Goal: Task Accomplishment & Management: Manage account settings

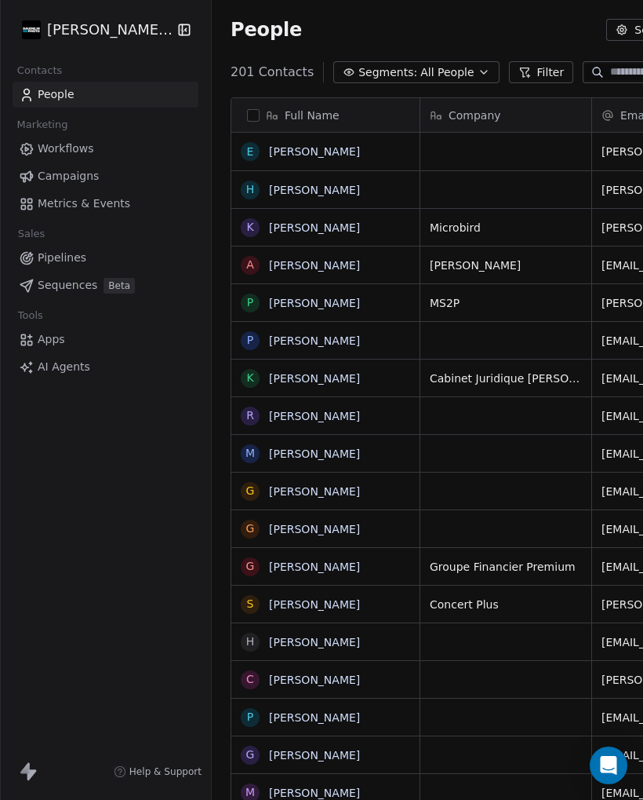
scroll to position [775, 651]
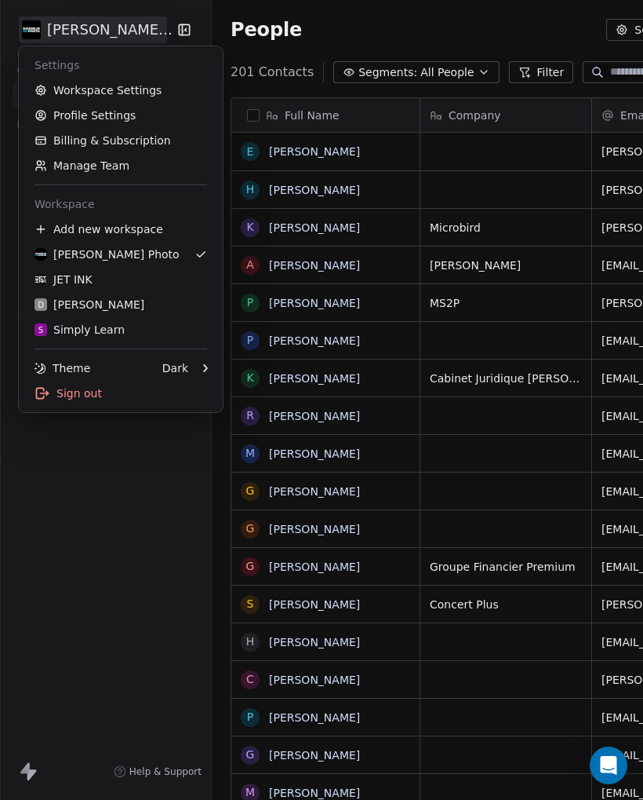
click at [84, 332] on div "S Simply Learn" at bounding box center [80, 330] width 90 height 16
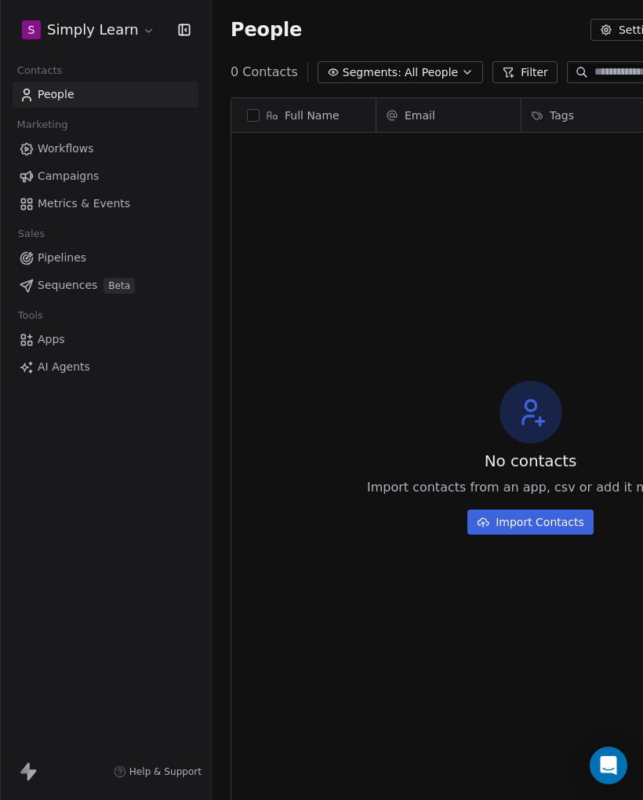
scroll to position [775, 637]
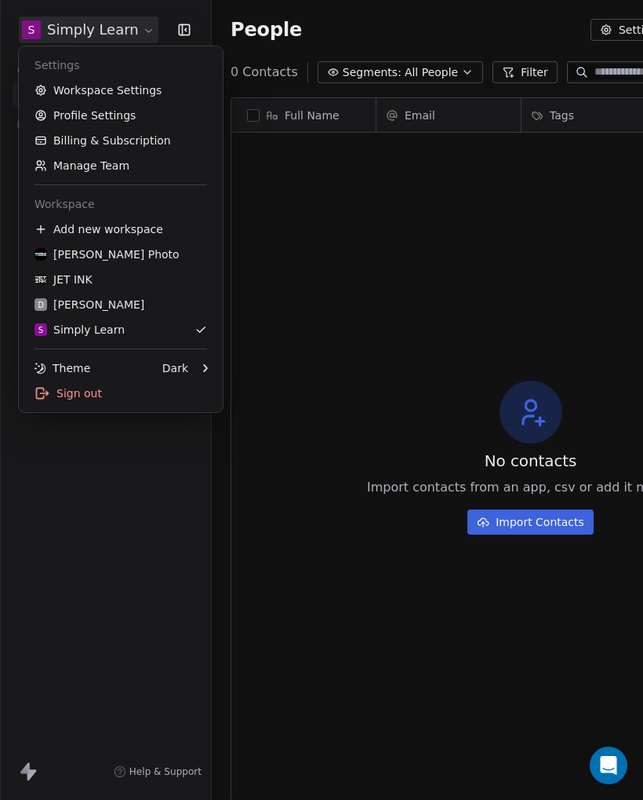
click at [75, 86] on link "Workspace Settings" at bounding box center [120, 90] width 191 height 25
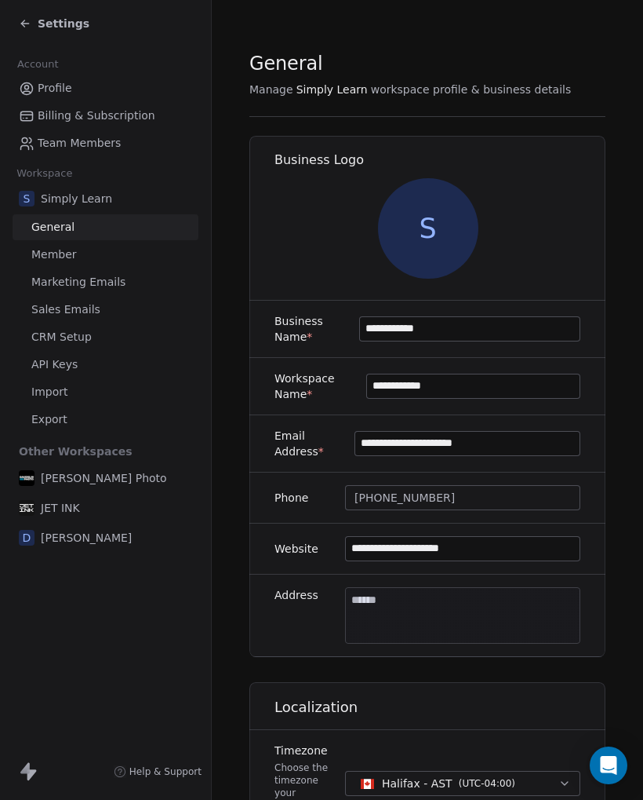
click at [54, 309] on span "Sales Emails" at bounding box center [65, 309] width 69 height 16
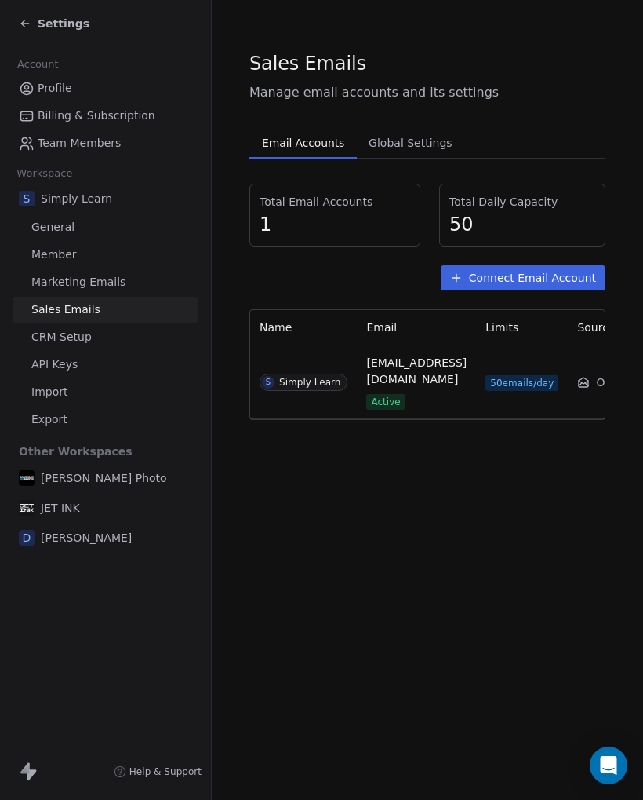
click at [64, 285] on span "Marketing Emails" at bounding box center [78, 282] width 94 height 16
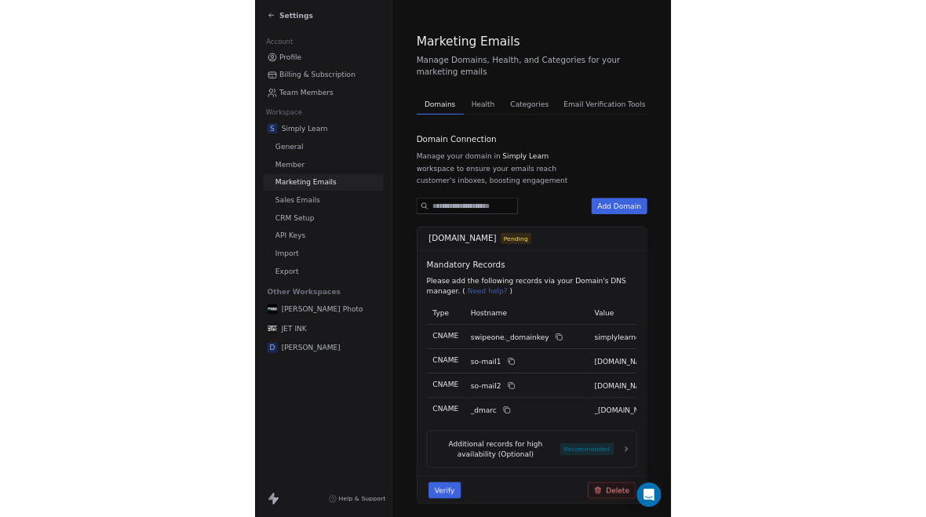
scroll to position [82, 0]
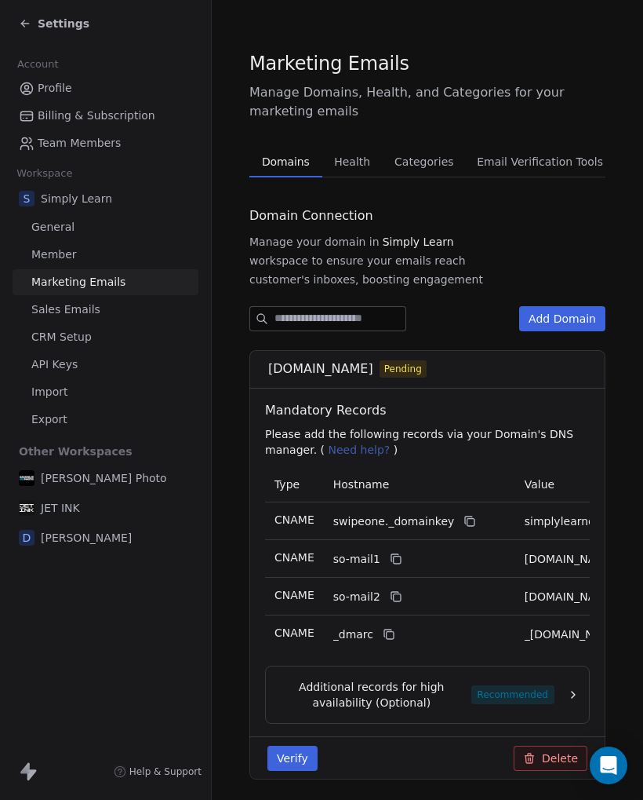
click at [288, 746] on button "Verify" at bounding box center [293, 758] width 50 height 25
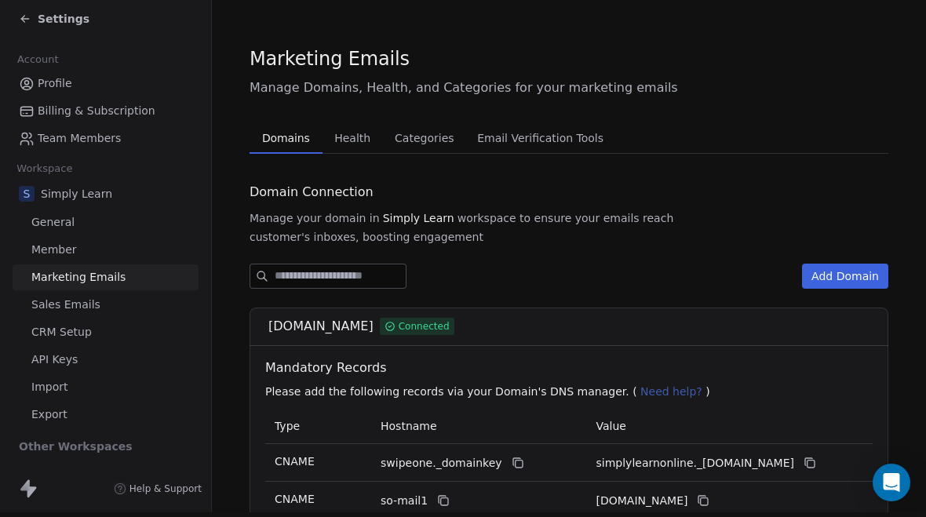
scroll to position [0, 0]
click at [352, 127] on span "Health" at bounding box center [352, 138] width 49 height 22
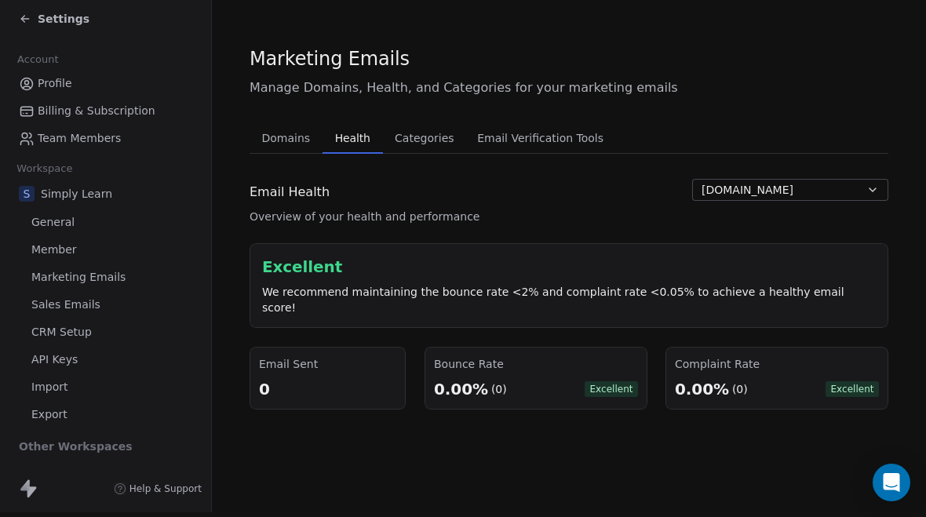
click at [643, 182] on span "[DOMAIN_NAME]" at bounding box center [748, 190] width 92 height 16
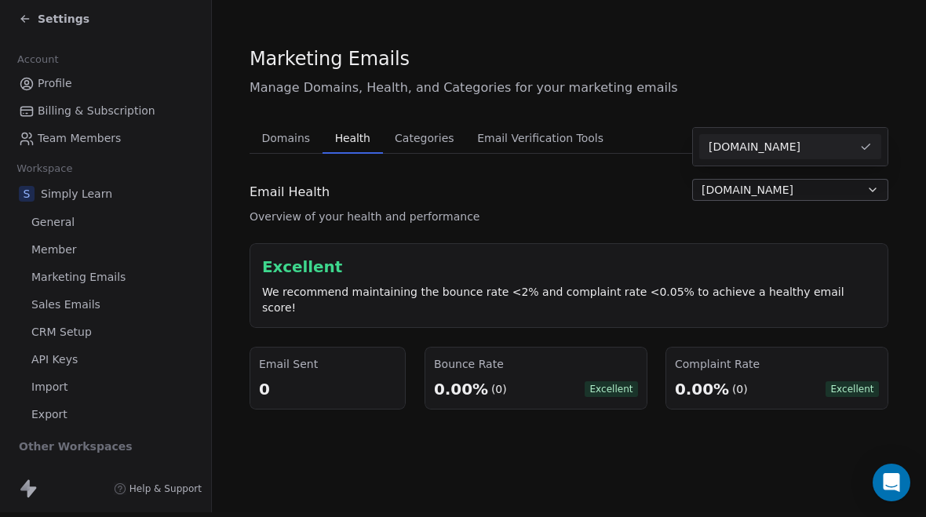
click at [590, 111] on html "Settings Account Profile Billing & Subscription Team Members Workspace S Simply…" at bounding box center [463, 253] width 926 height 517
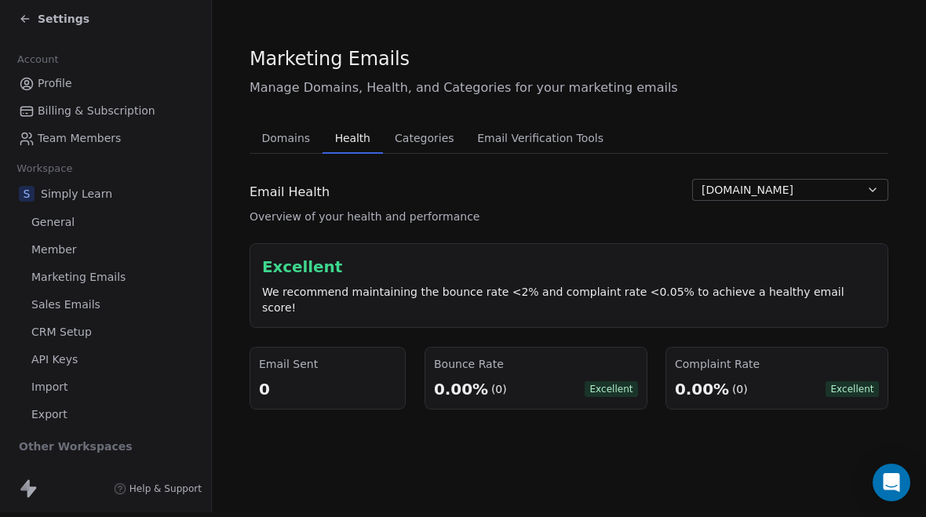
click at [409, 122] on button "Categories Categories" at bounding box center [424, 137] width 83 height 31
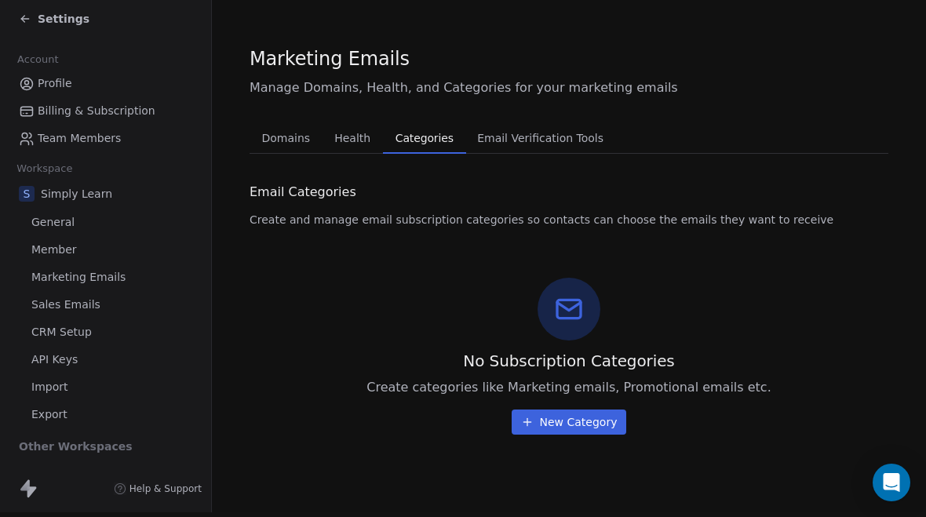
click at [520, 127] on span "Email Verification Tools" at bounding box center [540, 138] width 139 height 22
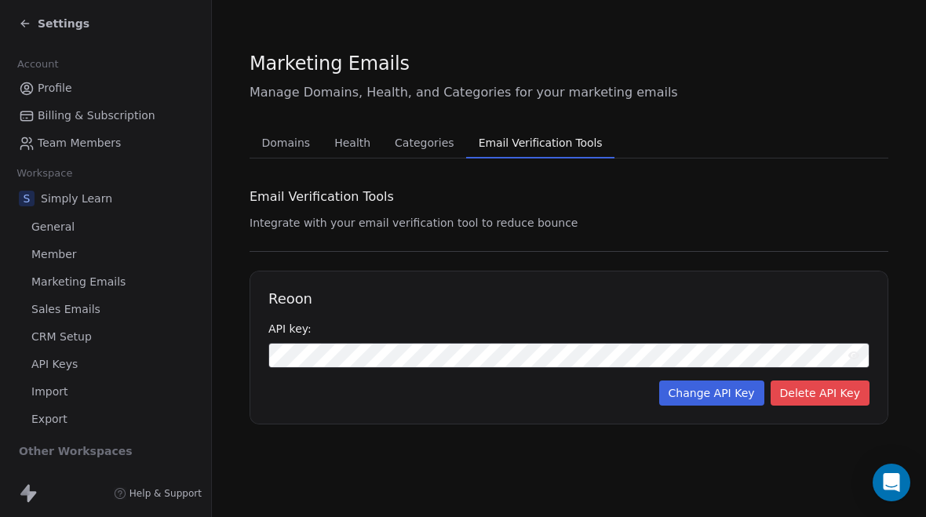
click at [33, 31] on div "Settings" at bounding box center [54, 24] width 71 height 16
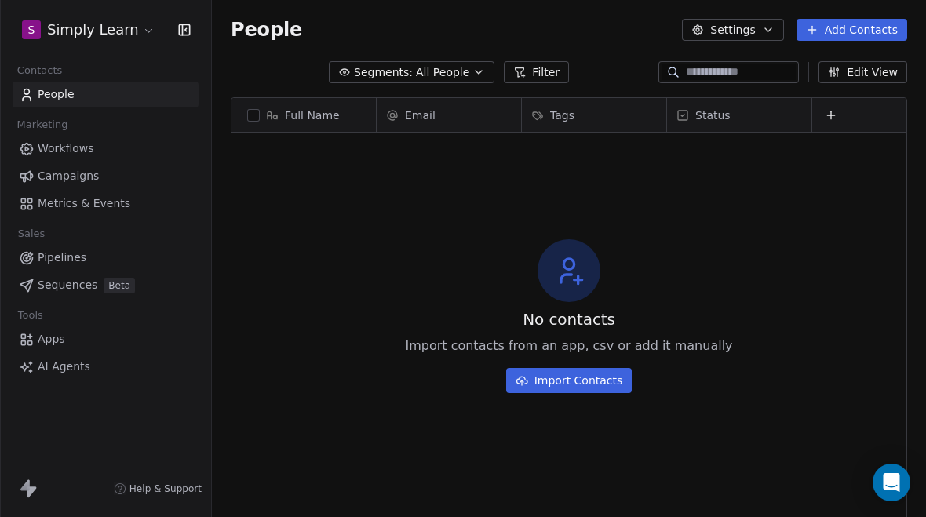
scroll to position [527, 714]
